Goal: Task Accomplishment & Management: Manage account settings

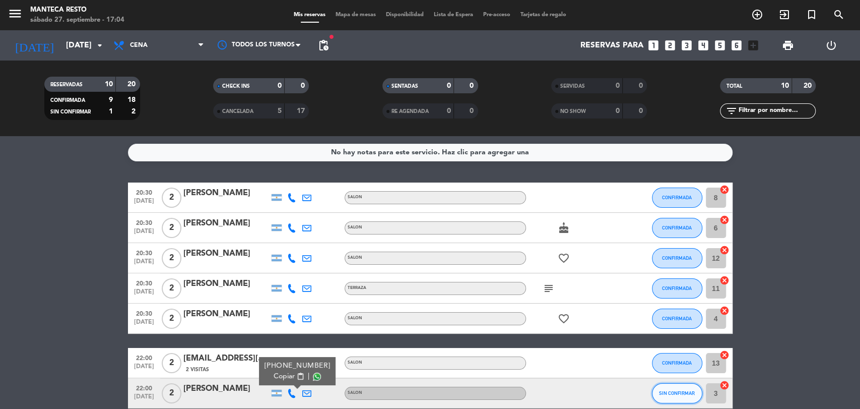
click at [688, 399] on button "SIN CONFIRMAR" at bounding box center [677, 393] width 50 height 20
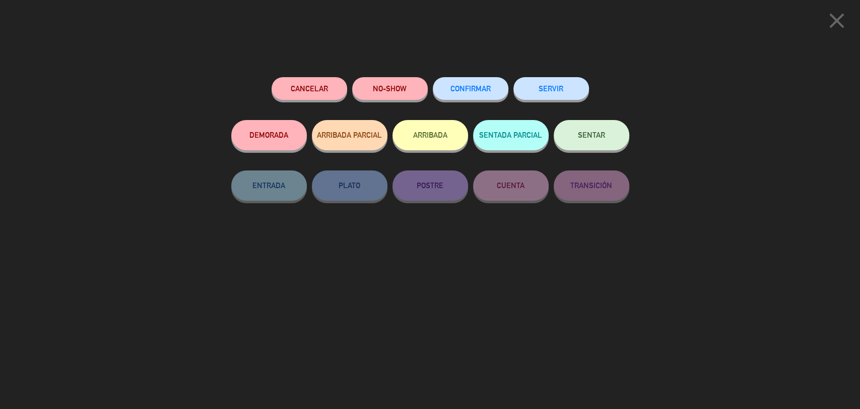
click at [483, 97] on button "CONFIRMAR" at bounding box center [471, 88] width 76 height 23
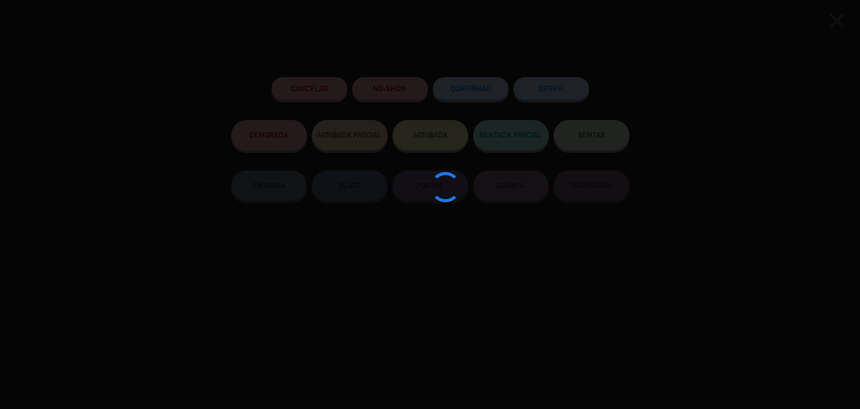
type input "5"
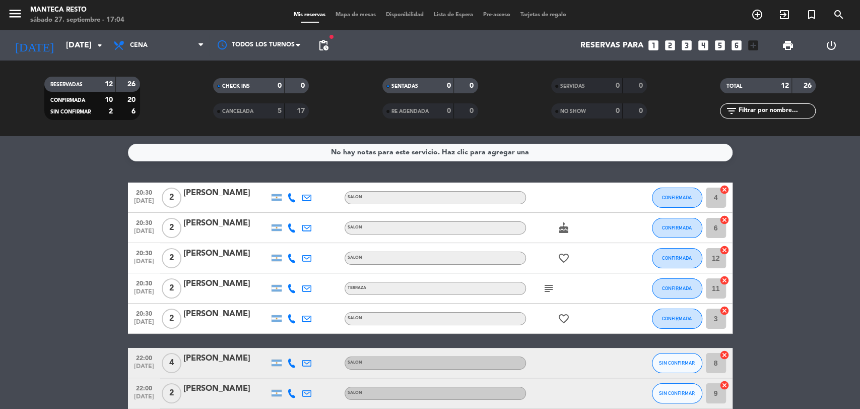
click at [290, 203] on div at bounding box center [291, 197] width 15 height 30
click at [292, 204] on div at bounding box center [291, 197] width 15 height 30
click at [294, 199] on icon at bounding box center [291, 197] width 9 height 9
click at [294, 225] on icon at bounding box center [291, 227] width 9 height 9
click at [289, 190] on div at bounding box center [291, 197] width 15 height 30
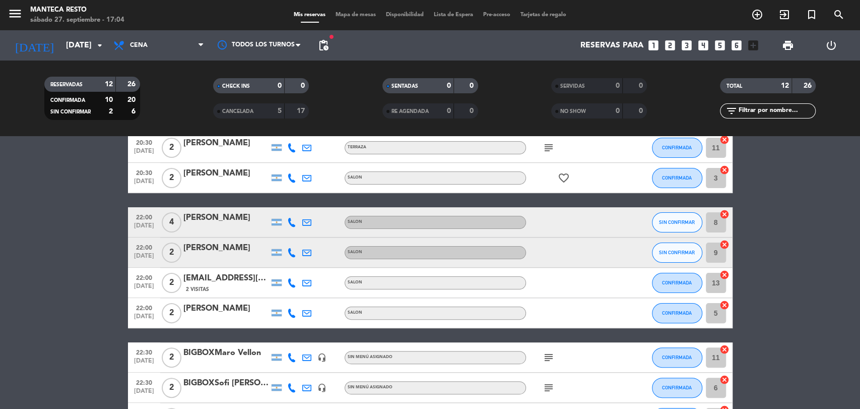
scroll to position [149, 0]
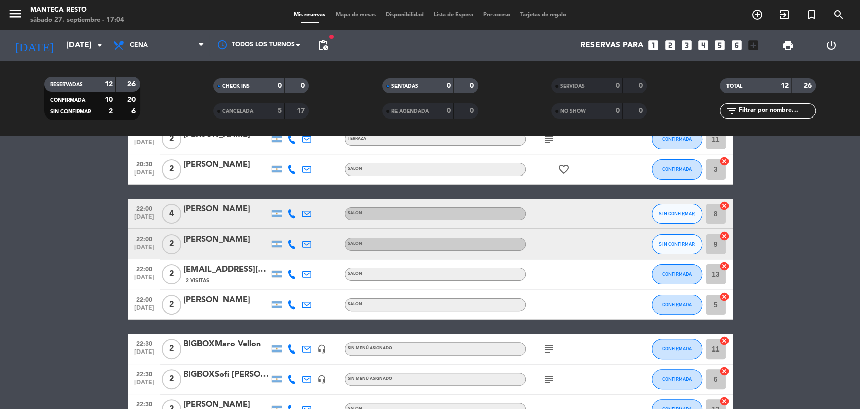
click at [291, 244] on icon at bounding box center [291, 243] width 9 height 9
click at [288, 228] on span "Copiar" at bounding box center [284, 227] width 21 height 11
click at [101, 222] on bookings-row "20:30 [DATE] 2 [PERSON_NAME] SALON CONFIRMADA 4 cancel 20:30 [DATE] 2 [PERSON_N…" at bounding box center [430, 228] width 860 height 391
click at [286, 212] on div at bounding box center [291, 213] width 15 height 30
click at [287, 212] on icon at bounding box center [291, 213] width 9 height 9
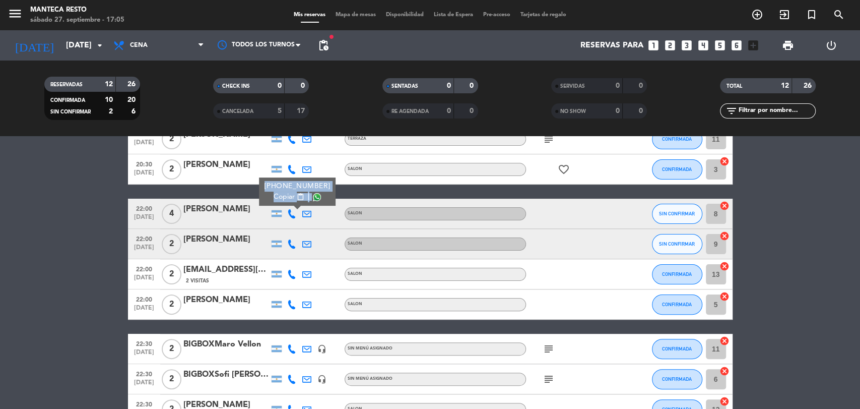
click at [279, 197] on span "Copiar" at bounding box center [284, 196] width 21 height 11
click at [348, 16] on span "Mapa de mesas" at bounding box center [355, 15] width 50 height 6
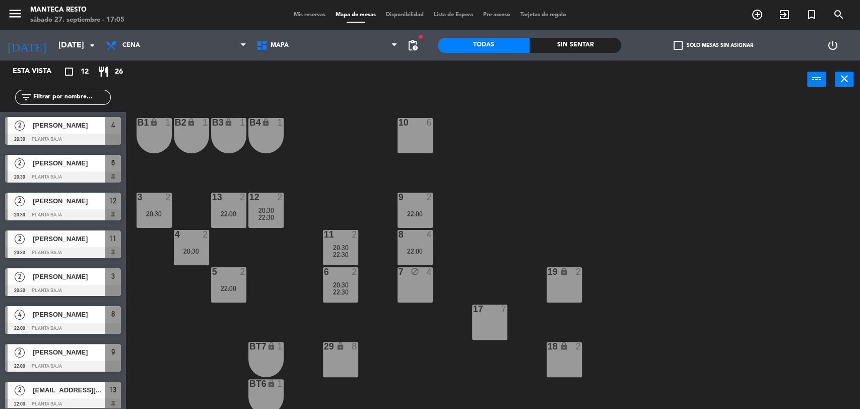
click at [316, 17] on div "Mis reservas Mapa de mesas Disponibilidad Lista de Espera Pre-acceso Tarjetas d…" at bounding box center [430, 15] width 283 height 9
click at [302, 18] on div "menu Manteca Resto [DATE] 27. septiembre - 17:07 Mis reservas Mapa de mesas Dis…" at bounding box center [430, 15] width 860 height 30
click at [309, 13] on span "Mis reservas" at bounding box center [310, 15] width 42 height 6
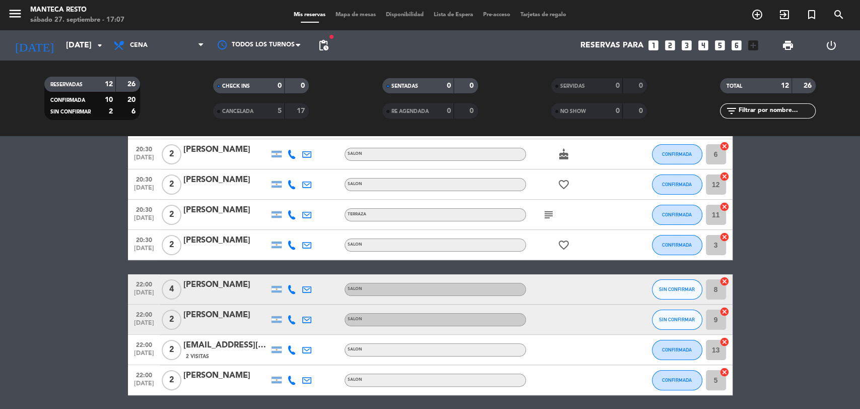
scroll to position [66, 0]
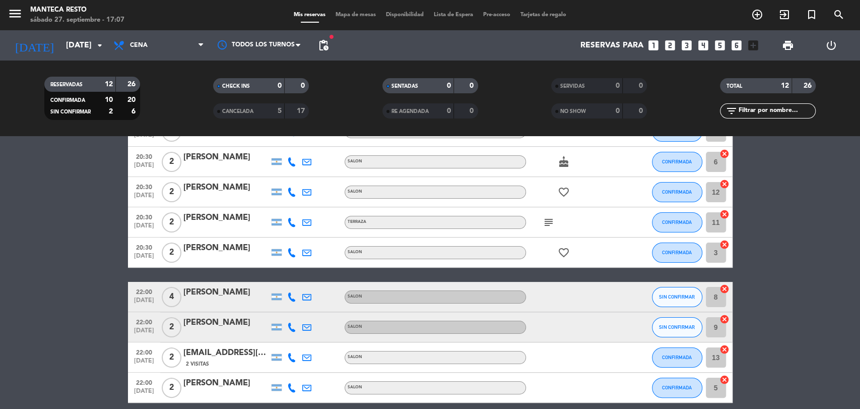
click at [297, 195] on div at bounding box center [291, 192] width 15 height 30
click at [292, 194] on icon at bounding box center [291, 191] width 9 height 9
click at [291, 301] on div at bounding box center [291, 297] width 15 height 30
drag, startPoint x: 294, startPoint y: 303, endPoint x: 294, endPoint y: 296, distance: 7.1
click at [294, 302] on div at bounding box center [291, 297] width 15 height 30
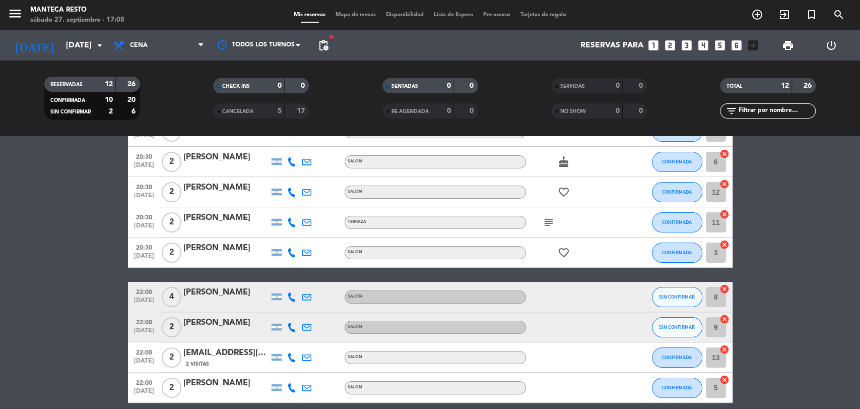
click at [294, 296] on icon at bounding box center [291, 296] width 9 height 9
click at [292, 326] on icon at bounding box center [291, 326] width 9 height 9
click at [303, 252] on icon at bounding box center [306, 252] width 9 height 9
click at [287, 191] on icon at bounding box center [291, 191] width 9 height 9
click at [289, 223] on icon at bounding box center [291, 222] width 9 height 9
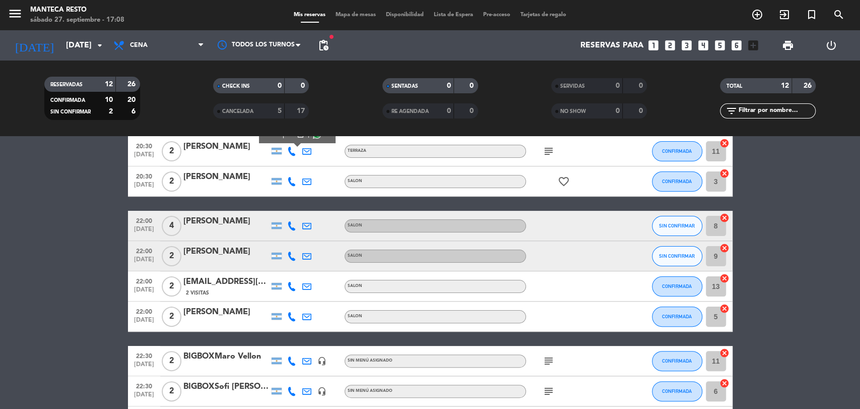
scroll to position [215, 0]
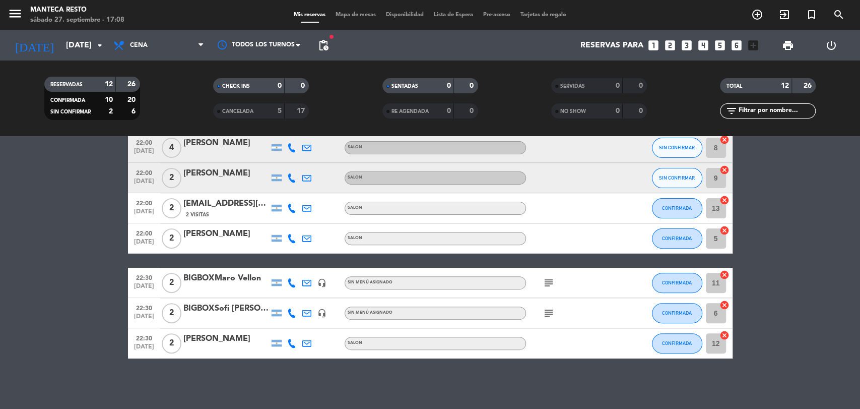
click at [291, 282] on icon at bounding box center [291, 282] width 9 height 9
click at [291, 343] on icon at bounding box center [291, 343] width 9 height 9
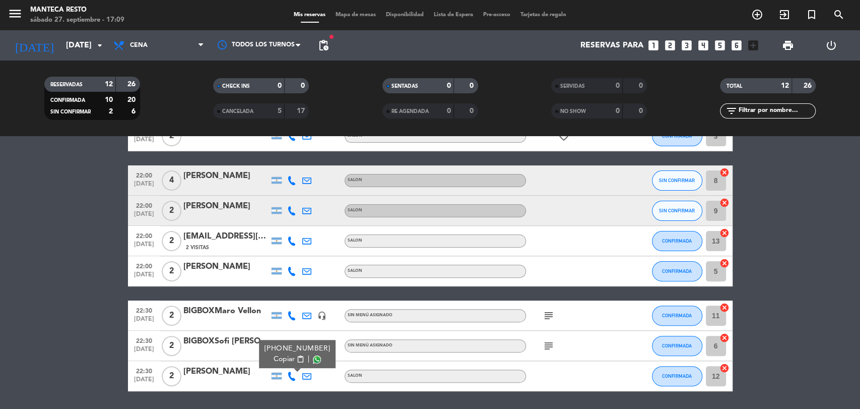
scroll to position [183, 0]
click at [289, 271] on icon at bounding box center [291, 270] width 9 height 9
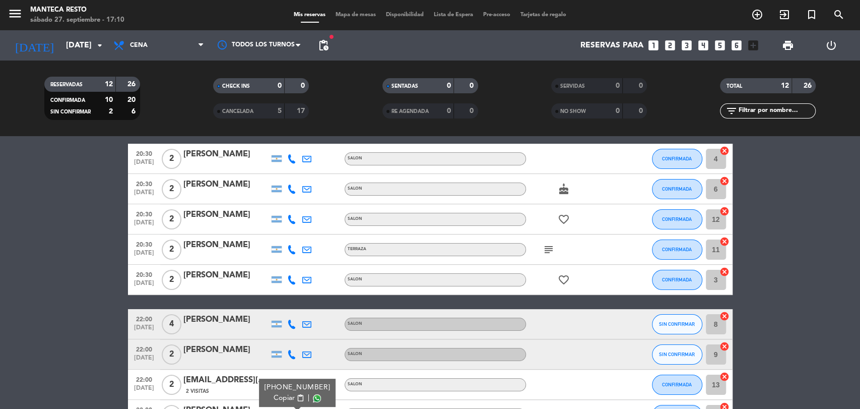
scroll to position [36, 0]
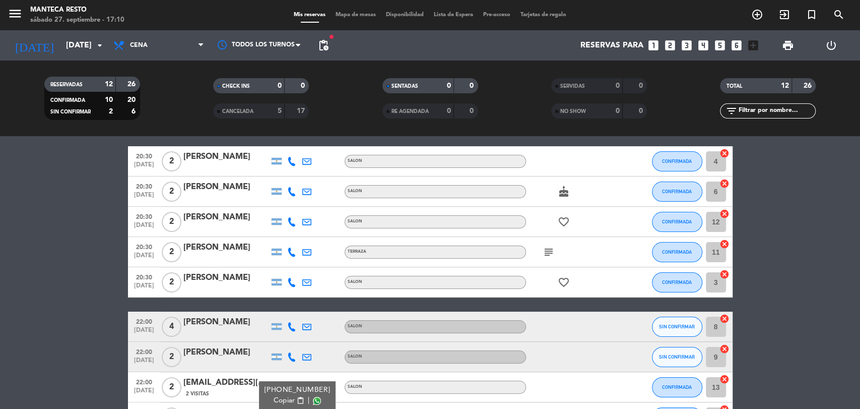
click at [288, 191] on icon at bounding box center [291, 191] width 9 height 9
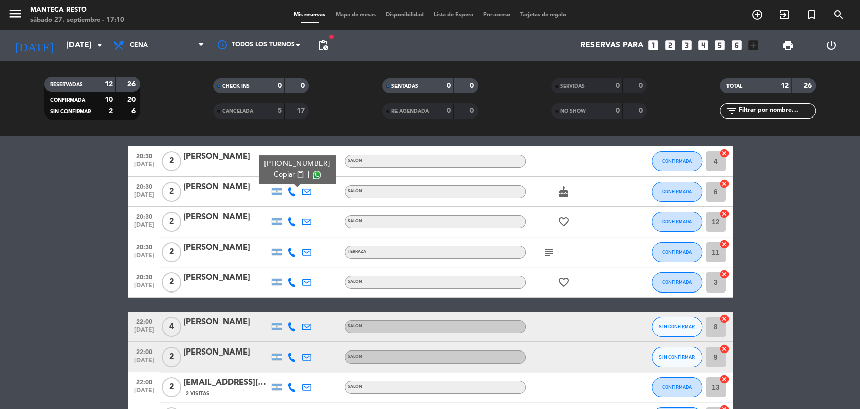
scroll to position [0, 0]
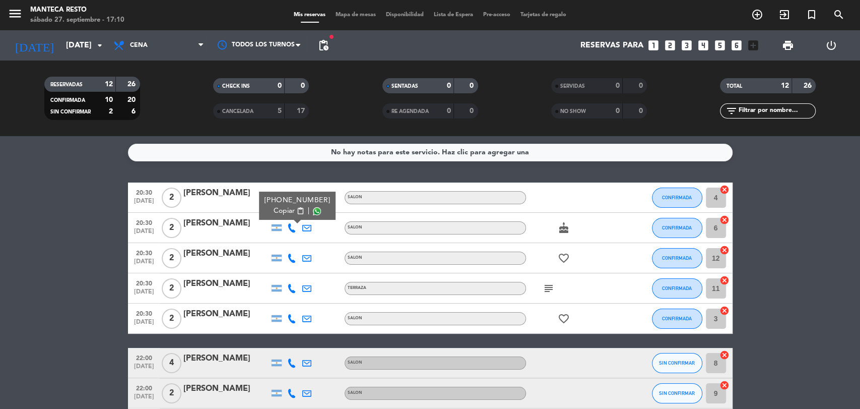
click at [293, 262] on icon at bounding box center [291, 257] width 9 height 9
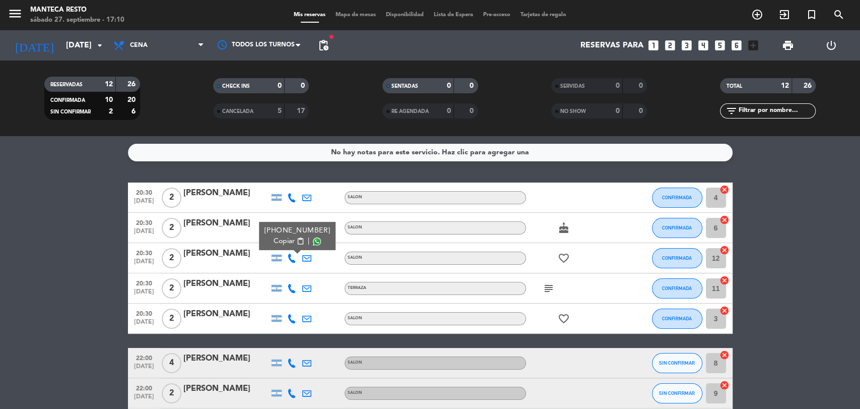
click at [294, 288] on icon at bounding box center [291, 288] width 9 height 9
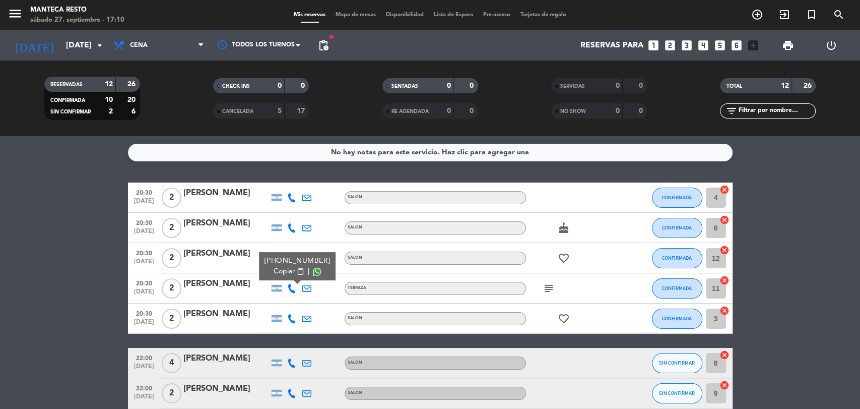
click at [290, 318] on icon at bounding box center [291, 318] width 9 height 9
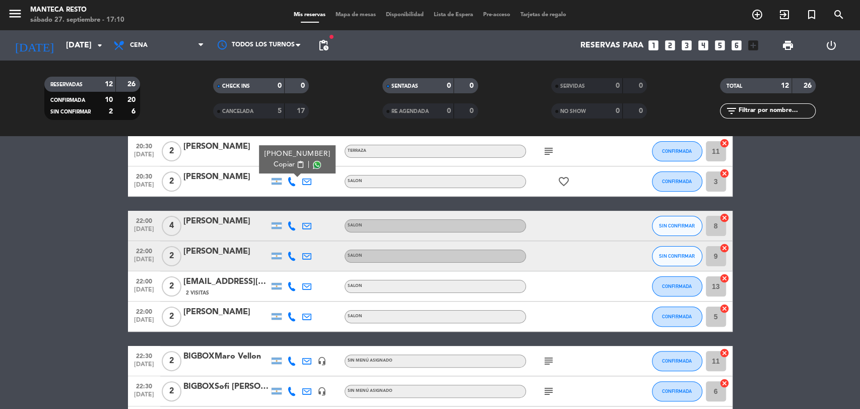
scroll to position [140, 0]
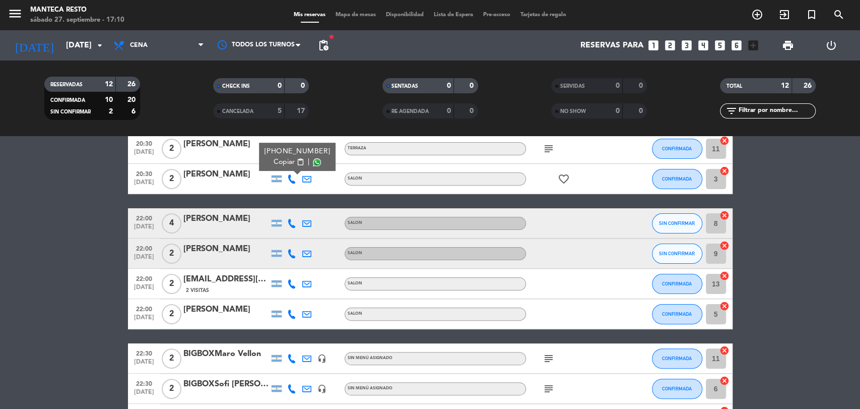
click at [291, 219] on icon at bounding box center [291, 223] width 9 height 9
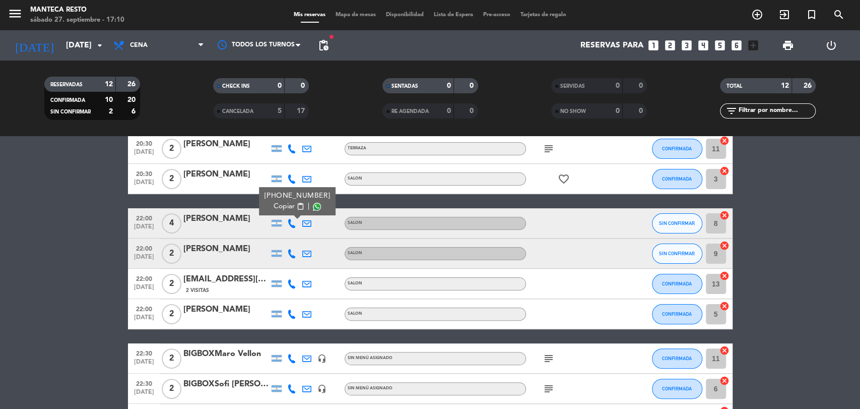
click at [295, 250] on icon at bounding box center [291, 253] width 9 height 9
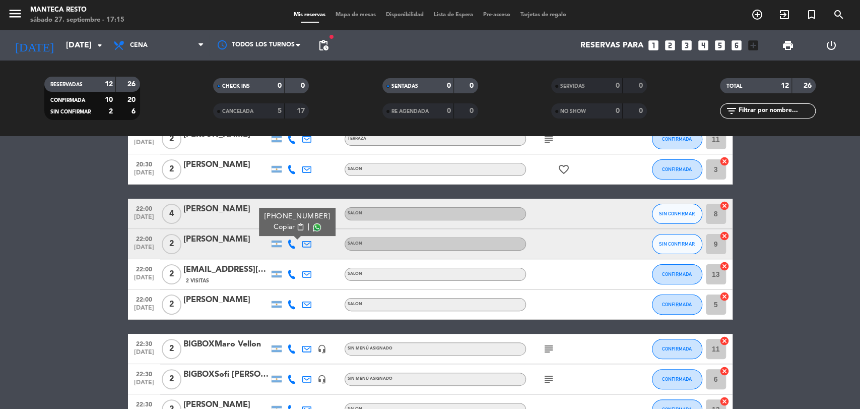
scroll to position [215, 0]
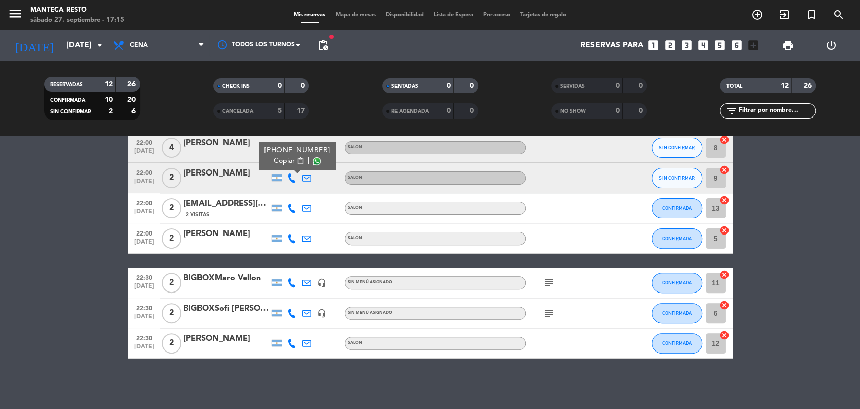
click at [859, 304] on bookings-row "20:30 [DATE] 2 [PERSON_NAME] SALON CONFIRMADA 4 cancel 20:30 [DATE] 2 [PERSON_N…" at bounding box center [430, 162] width 860 height 391
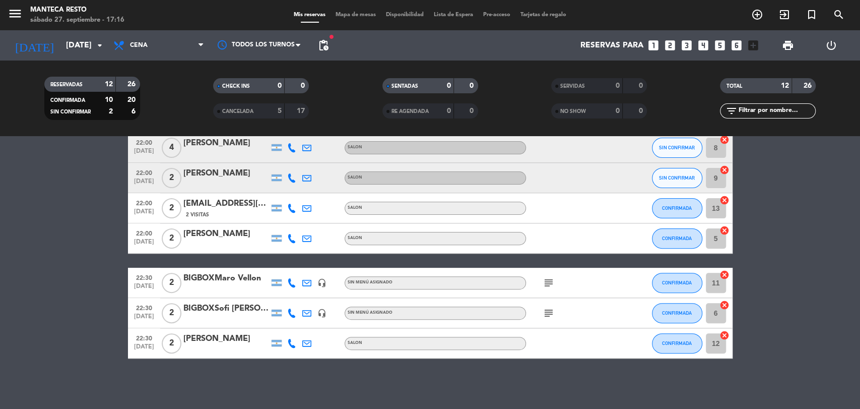
click at [859, 304] on bookings-row "20:30 [DATE] 2 [PERSON_NAME] SALON CONFIRMADA 4 cancel 20:30 [DATE] 2 [PERSON_N…" at bounding box center [430, 162] width 860 height 391
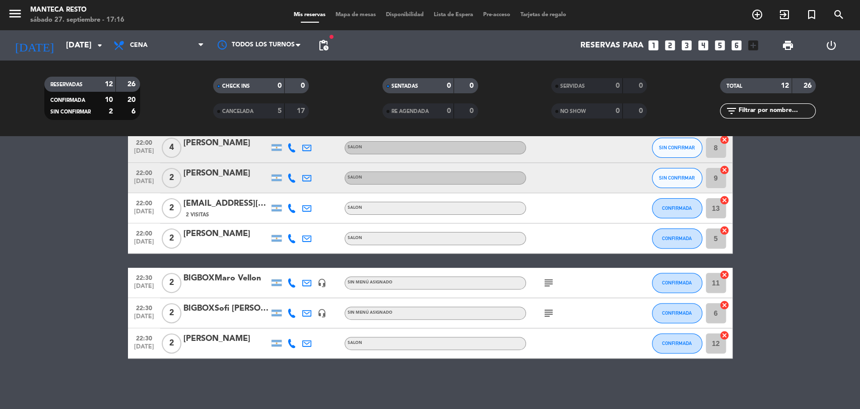
click at [859, 304] on bookings-row "20:30 [DATE] 2 [PERSON_NAME] SALON CONFIRMADA 4 cancel 20:30 [DATE] 2 [PERSON_N…" at bounding box center [430, 162] width 860 height 391
click at [555, 277] on span "subject" at bounding box center [548, 283] width 15 height 12
click at [552, 283] on icon "subject" at bounding box center [549, 283] width 12 height 12
click at [568, 311] on div "subject" at bounding box center [571, 313] width 91 height 30
click at [556, 315] on div "subject" at bounding box center [571, 313] width 91 height 30
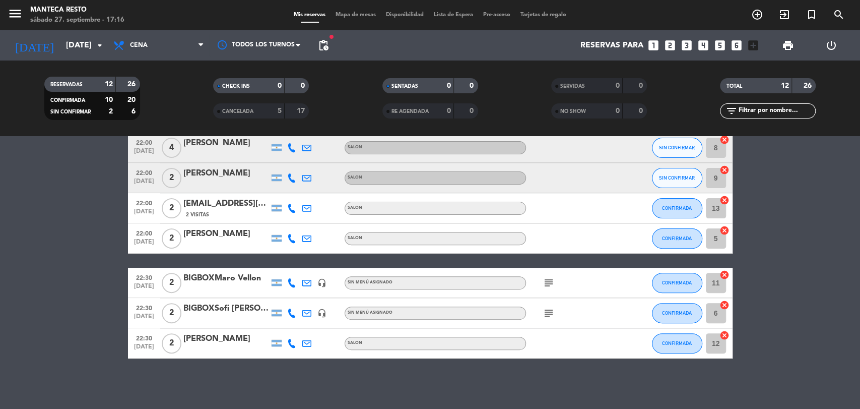
click at [554, 314] on icon "subject" at bounding box center [549, 313] width 12 height 12
click at [859, 392] on div "No hay notas para este servicio. Haz clic para agregar una 20:30 [DATE] 2 [PERS…" at bounding box center [430, 272] width 860 height 273
click at [554, 310] on span "subject" at bounding box center [548, 313] width 15 height 12
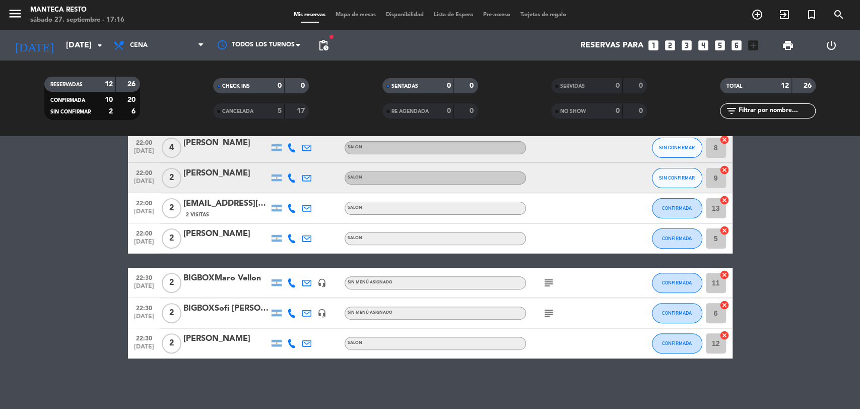
click at [554, 310] on icon "subject" at bounding box center [549, 313] width 12 height 12
click at [859, 312] on bookings-row "20:30 [DATE] 2 [PERSON_NAME] SALON CONFIRMADA 4 cancel 20:30 [DATE] 2 [PERSON_N…" at bounding box center [430, 162] width 860 height 391
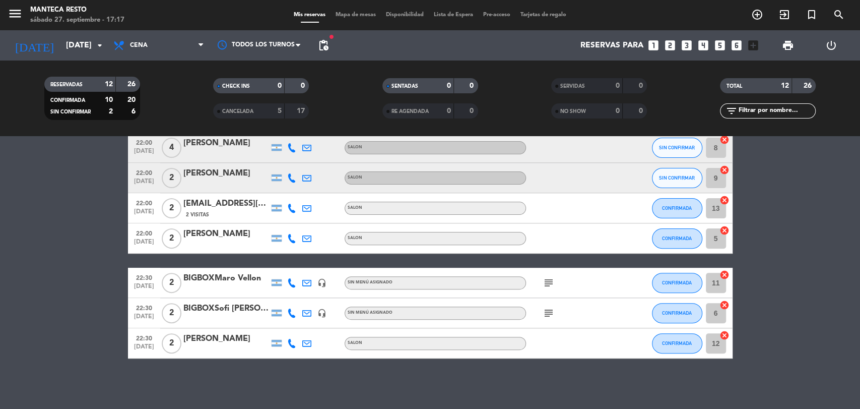
click at [859, 312] on bookings-row "20:30 [DATE] 2 [PERSON_NAME] SALON CONFIRMADA 4 cancel 20:30 [DATE] 2 [PERSON_N…" at bounding box center [430, 162] width 860 height 391
drag, startPoint x: 859, startPoint y: 312, endPoint x: 515, endPoint y: 398, distance: 354.7
click at [515, 398] on div "No hay notas para este servicio. Haz clic para agregar una 20:30 [DATE] 2 [PERS…" at bounding box center [430, 272] width 860 height 273
click at [544, 309] on icon "subject" at bounding box center [549, 313] width 12 height 12
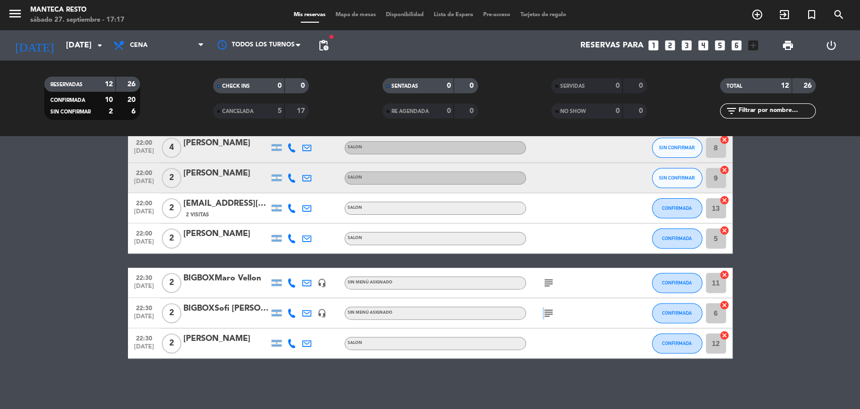
click at [544, 309] on icon "subject" at bounding box center [549, 313] width 12 height 12
click at [546, 309] on icon "subject" at bounding box center [549, 313] width 12 height 12
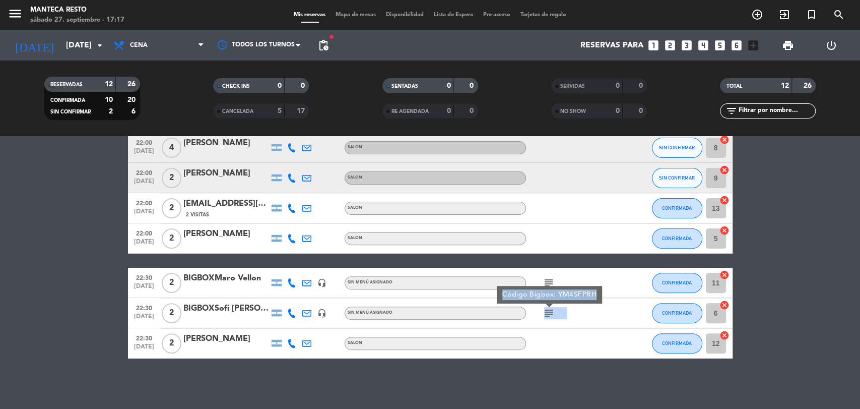
click at [549, 311] on icon "subject" at bounding box center [549, 313] width 12 height 12
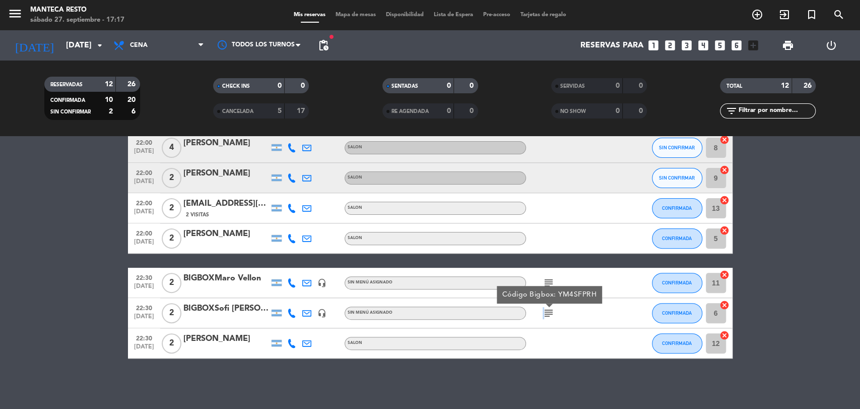
click at [549, 311] on icon "subject" at bounding box center [549, 313] width 12 height 12
click at [550, 311] on icon "subject" at bounding box center [549, 313] width 12 height 12
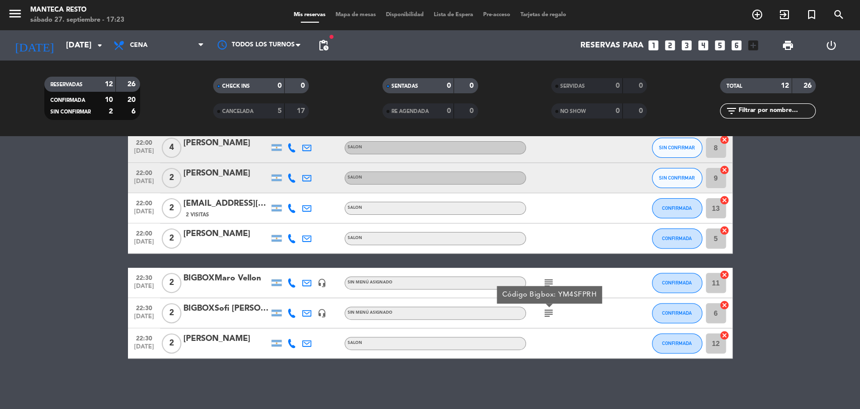
click at [346, 15] on span "Mapa de mesas" at bounding box center [355, 15] width 50 height 6
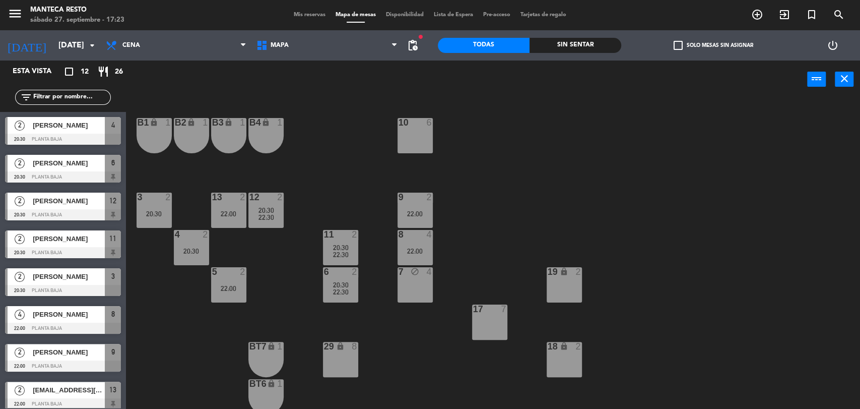
click at [698, 97] on div "power_input close" at bounding box center [466, 79] width 681 height 38
click at [307, 14] on span "Mis reservas" at bounding box center [310, 15] width 42 height 6
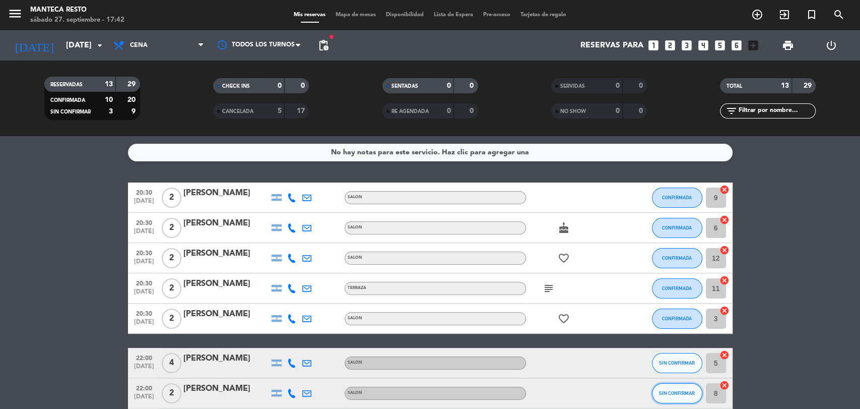
click at [681, 397] on button "SIN CONFIRMAR" at bounding box center [677, 393] width 50 height 20
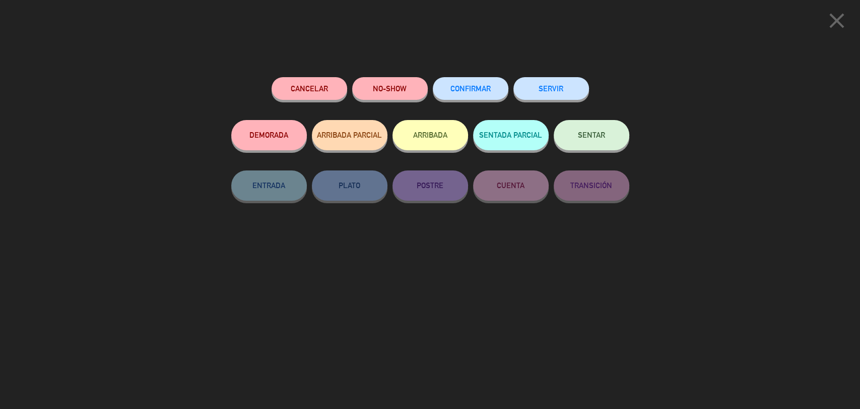
click at [473, 83] on button "CONFIRMAR" at bounding box center [471, 88] width 76 height 23
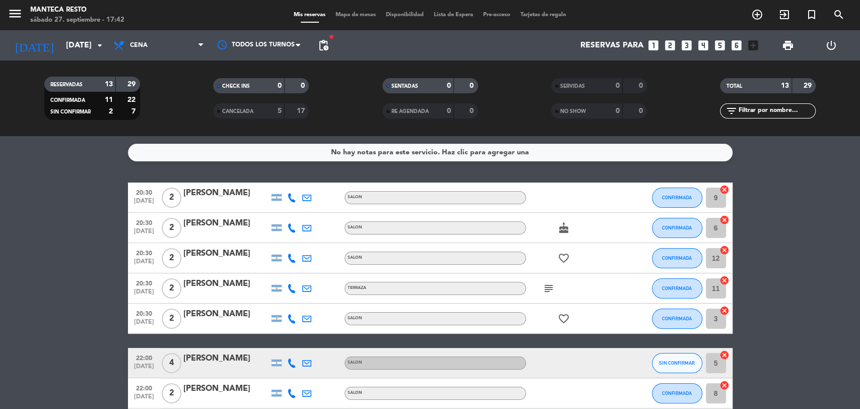
click at [359, 13] on span "Mapa de mesas" at bounding box center [355, 15] width 50 height 6
